Goal: Navigation & Orientation: Find specific page/section

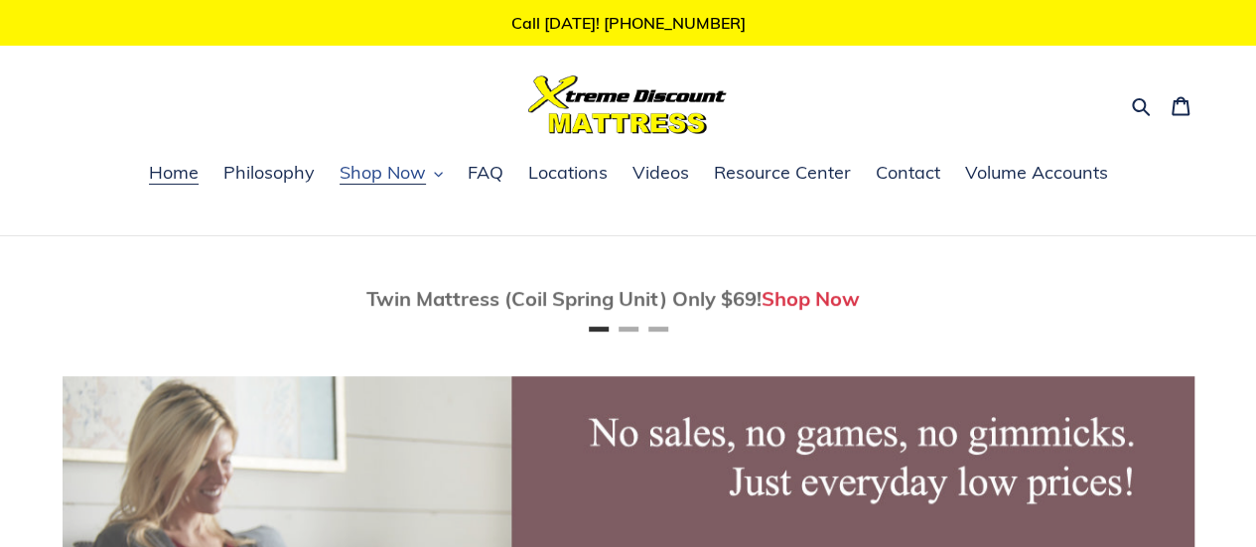
click at [369, 165] on span "Shop Now" at bounding box center [383, 173] width 86 height 24
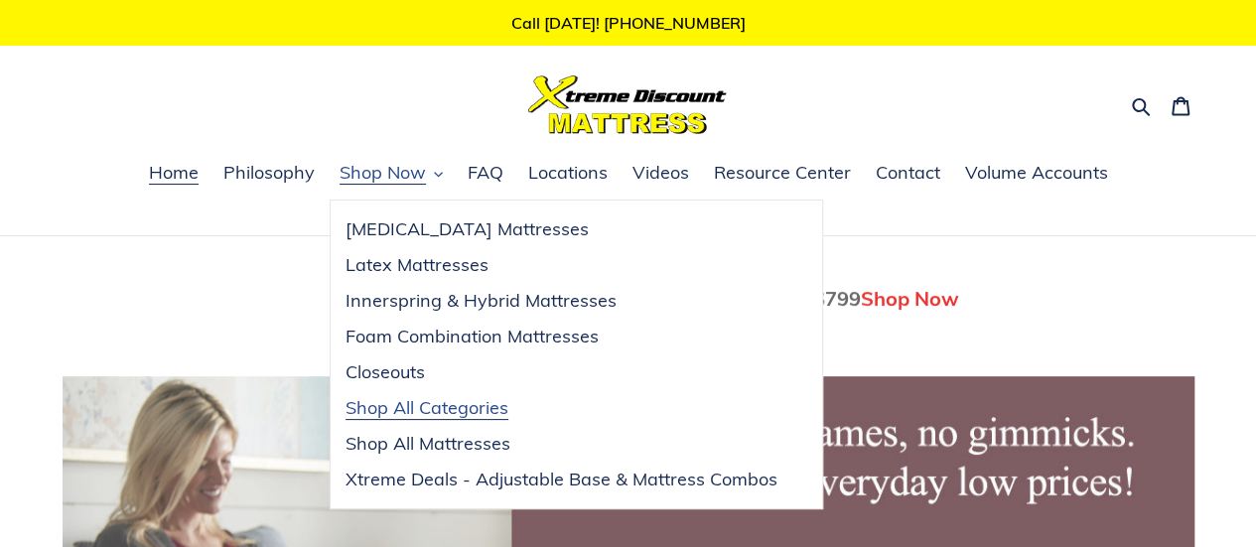
scroll to position [0, 1132]
click at [427, 378] on link "Closeouts" at bounding box center [562, 373] width 462 height 36
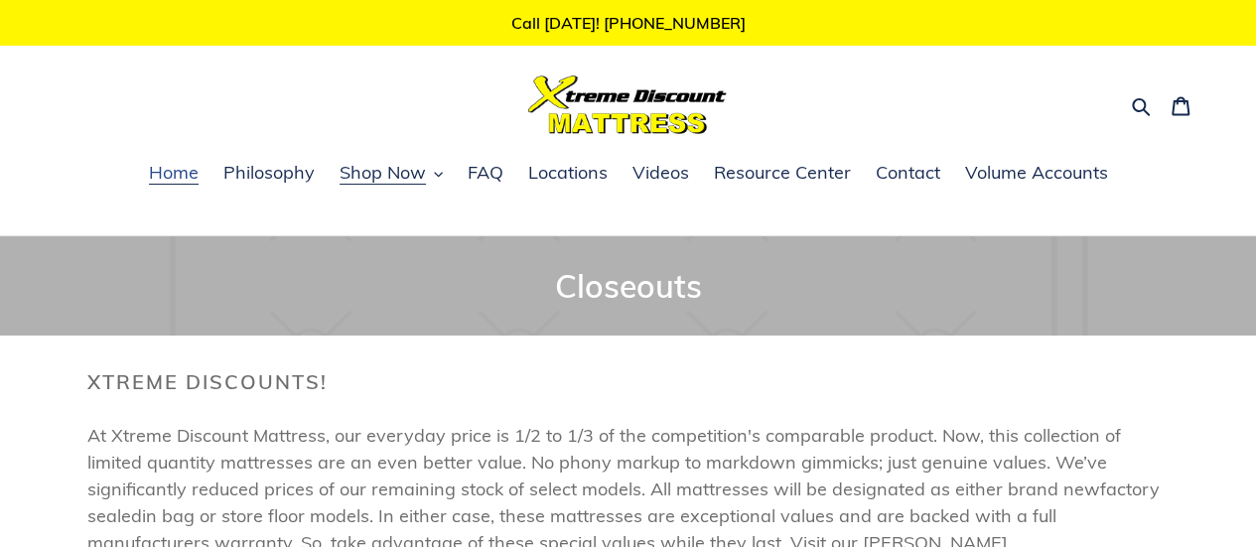
click at [182, 178] on span "Home" at bounding box center [174, 173] width 50 height 24
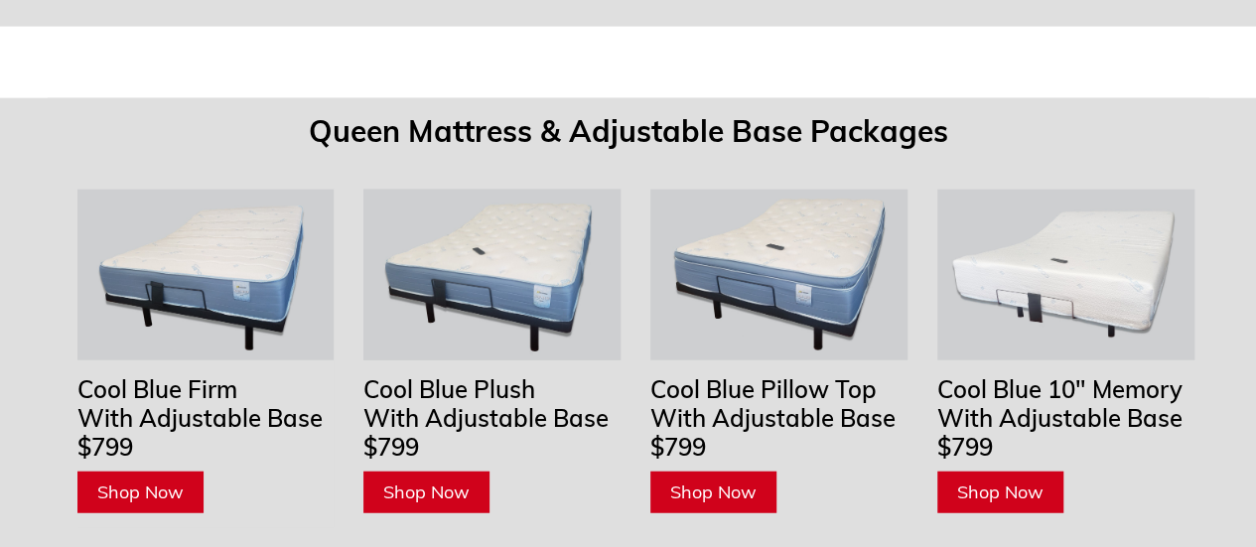
scroll to position [6058, 0]
